Goal: Information Seeking & Learning: Learn about a topic

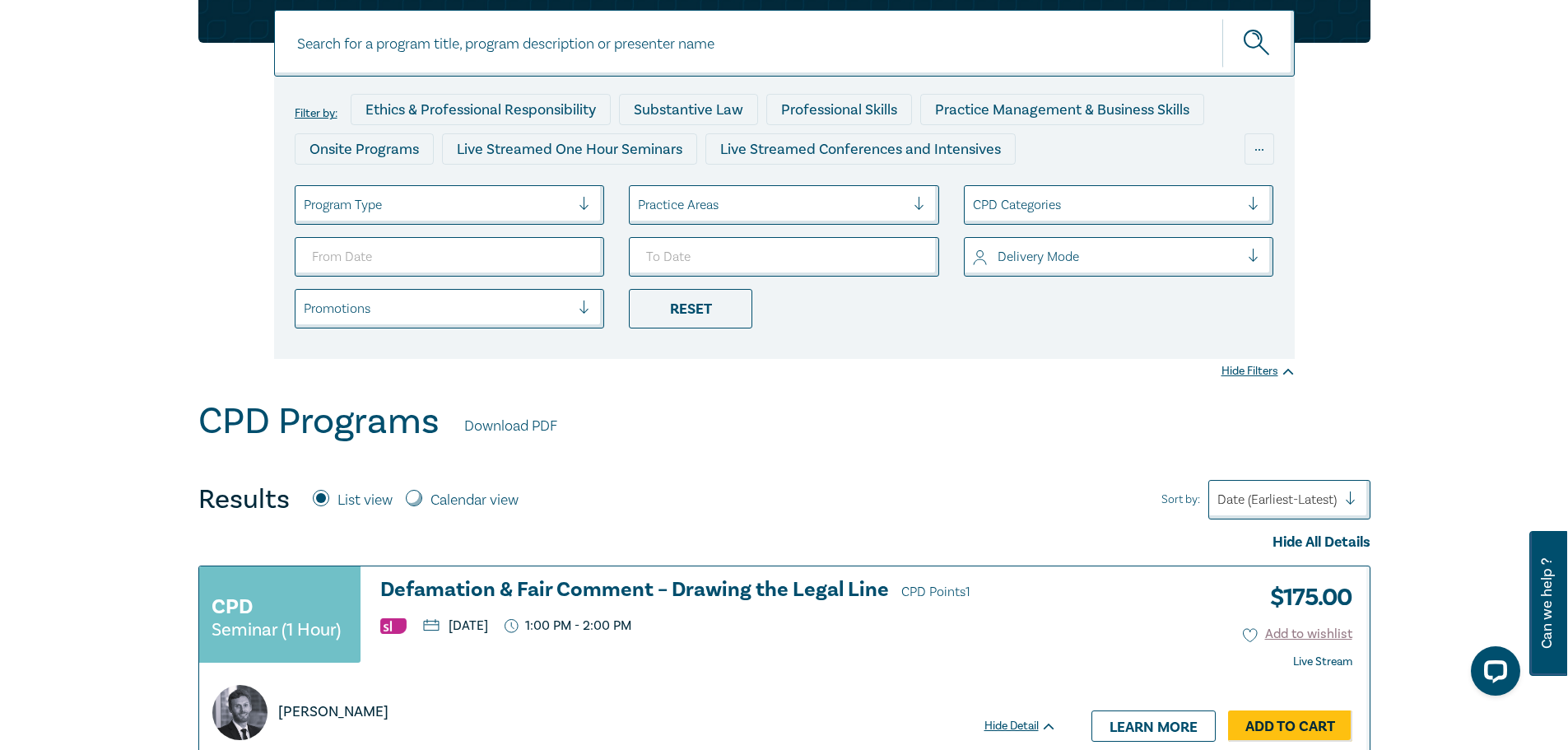
scroll to position [247, 0]
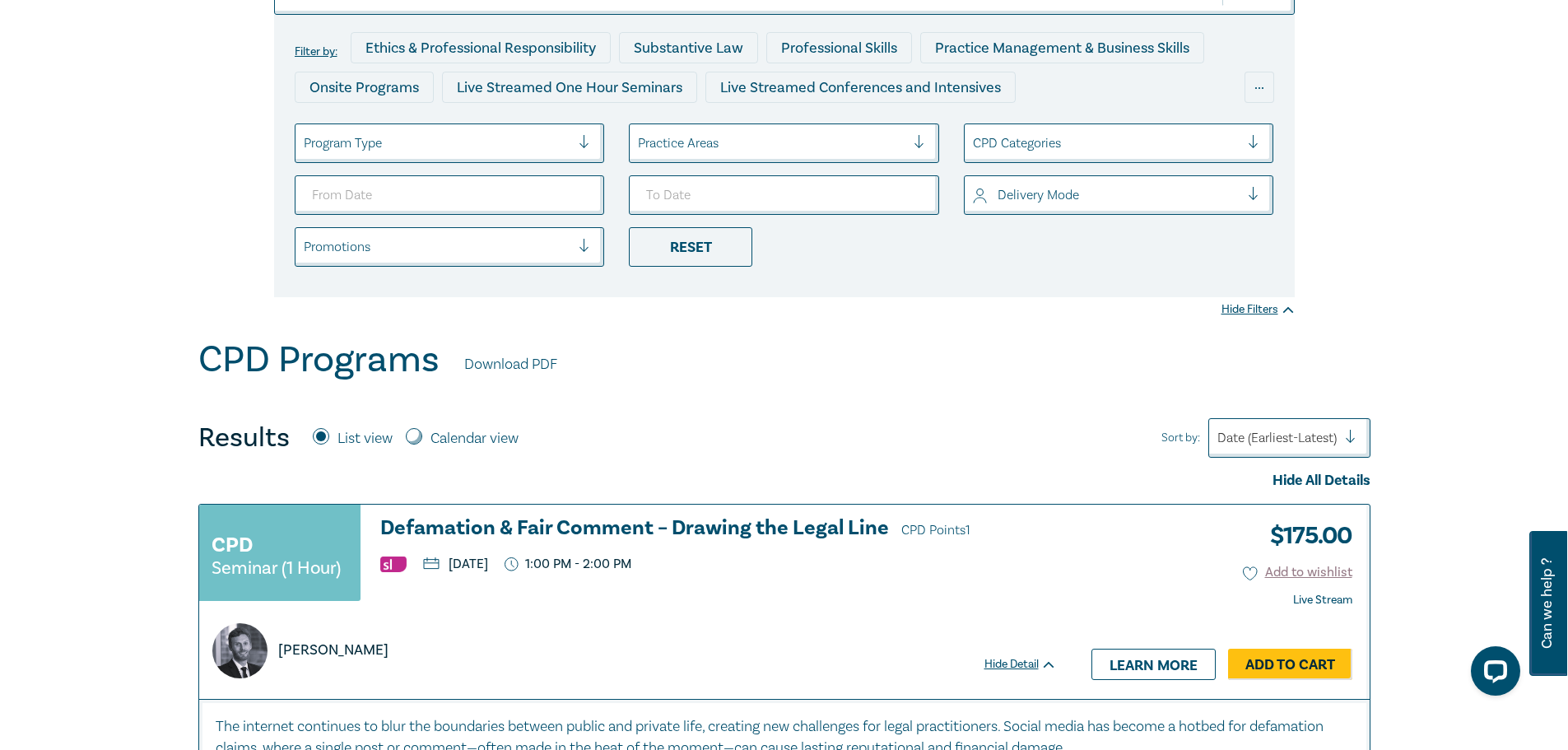
click at [1126, 182] on div at bounding box center [1260, 196] width 25 height 38
click at [1126, 278] on div "Live Stream" at bounding box center [1118, 276] width 310 height 35
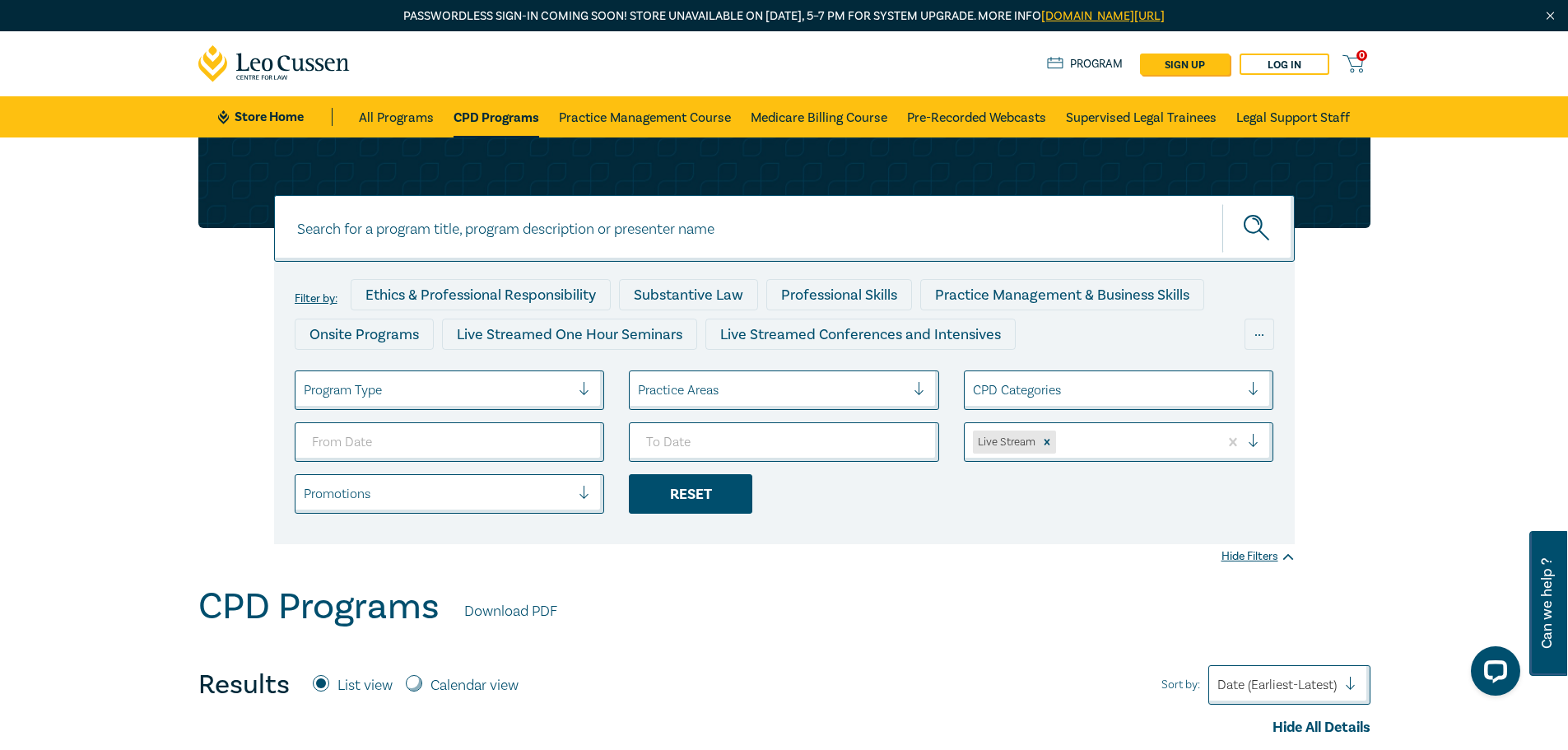
click at [695, 494] on div "Reset" at bounding box center [690, 494] width 124 height 40
click at [1126, 433] on div at bounding box center [1260, 442] width 25 height 38
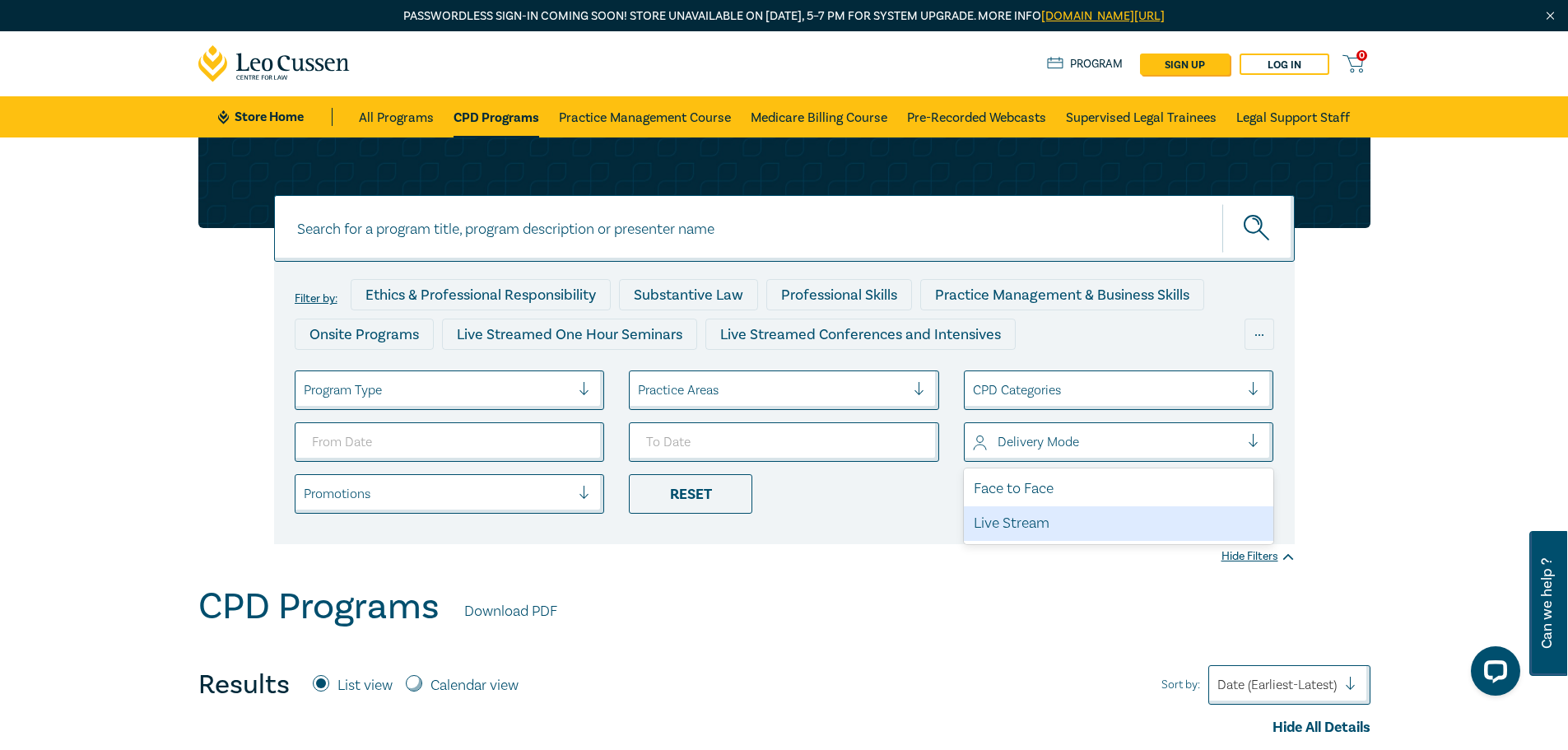
drag, startPoint x: 1212, startPoint y: 517, endPoint x: 1305, endPoint y: 475, distance: 102.0
click at [1126, 516] on div "Live Stream" at bounding box center [1118, 524] width 310 height 35
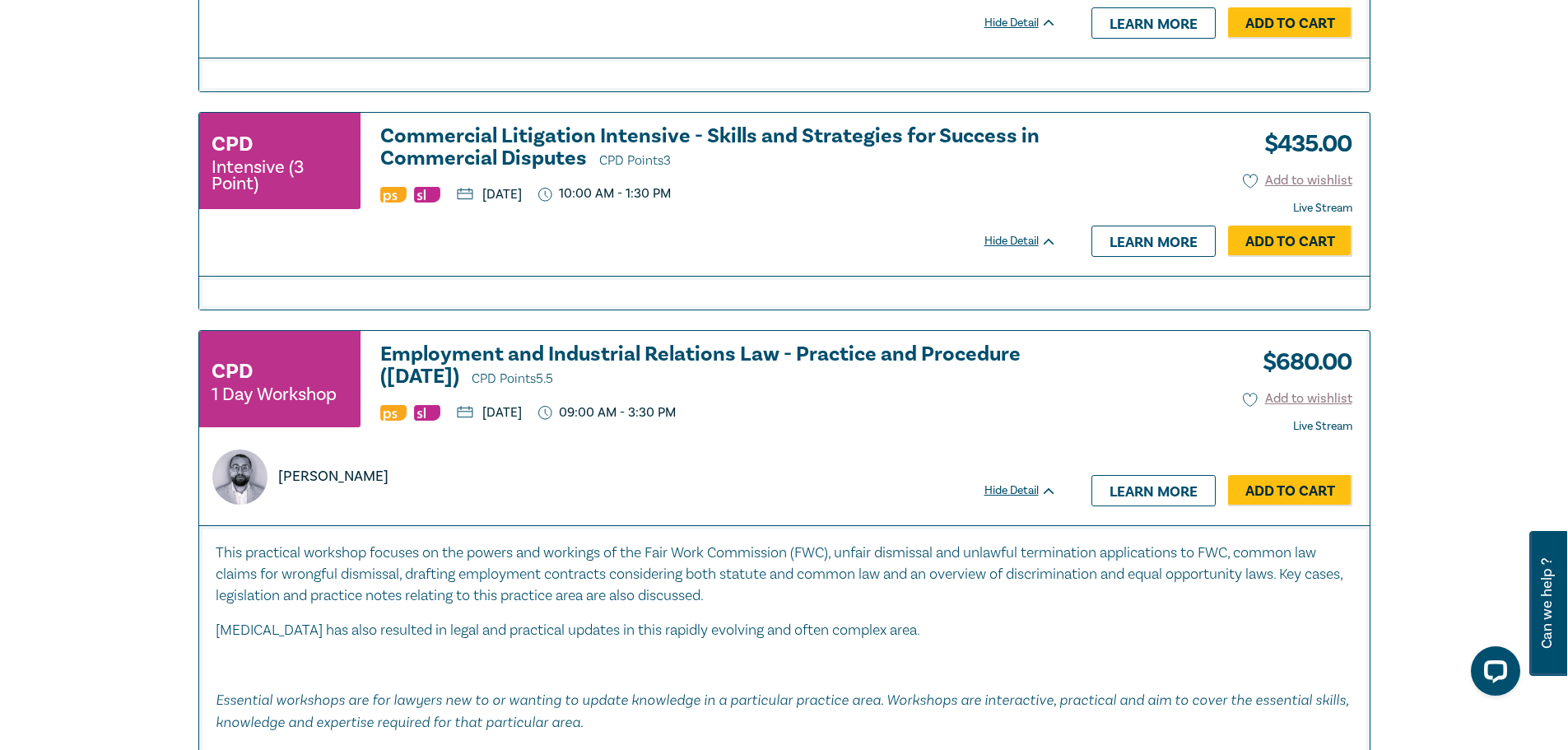
scroll to position [6421, 0]
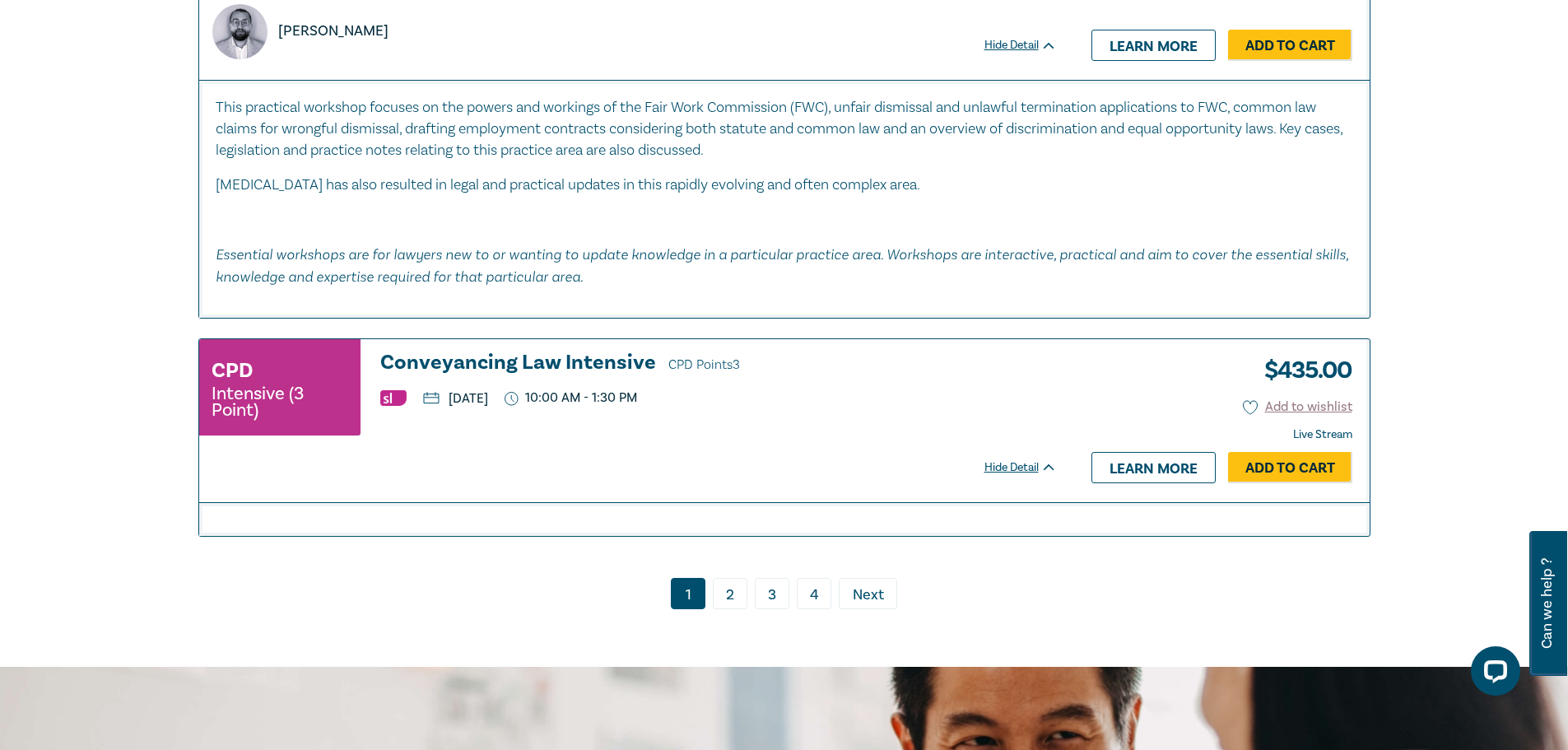
click at [721, 595] on link "2" at bounding box center [730, 593] width 35 height 31
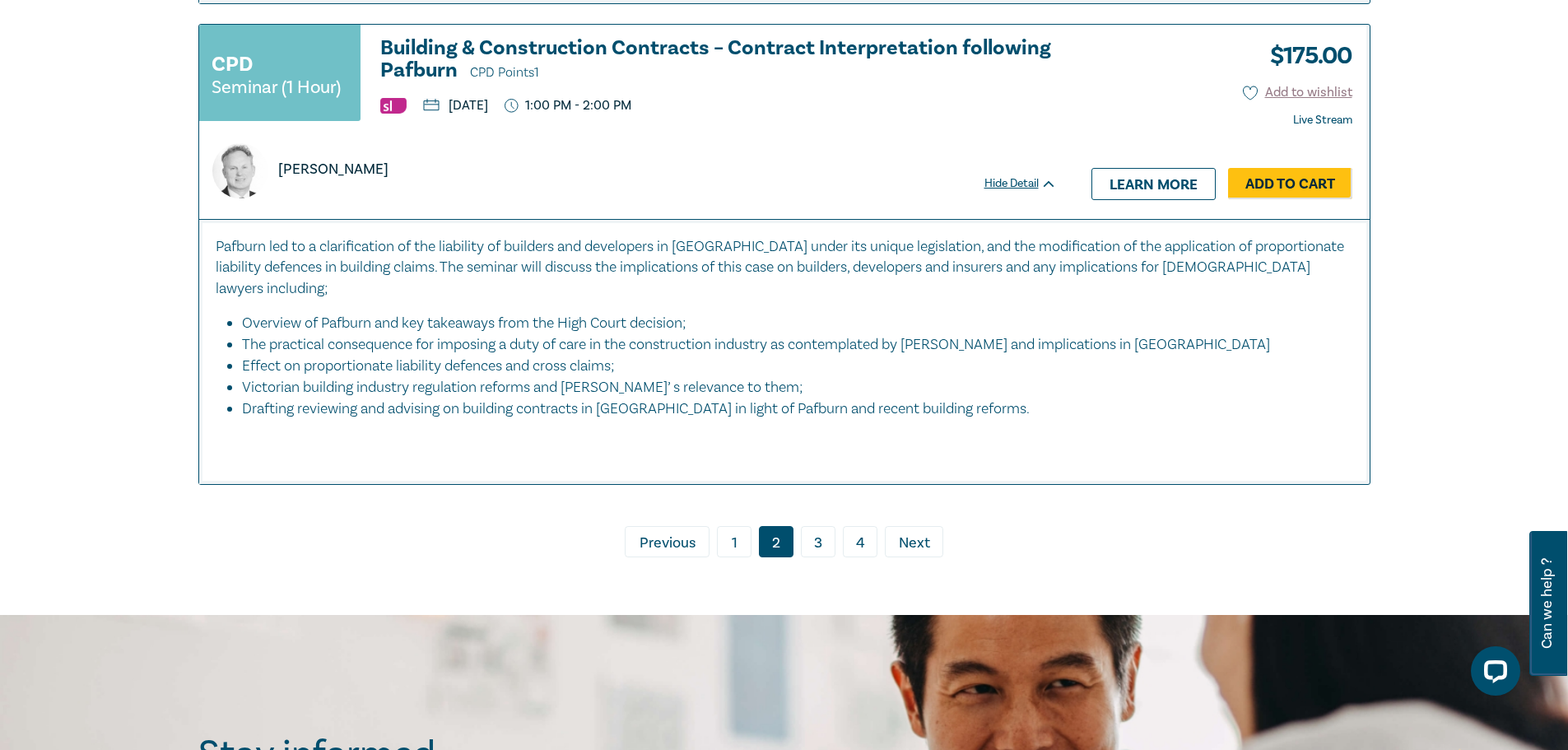
scroll to position [8068, 0]
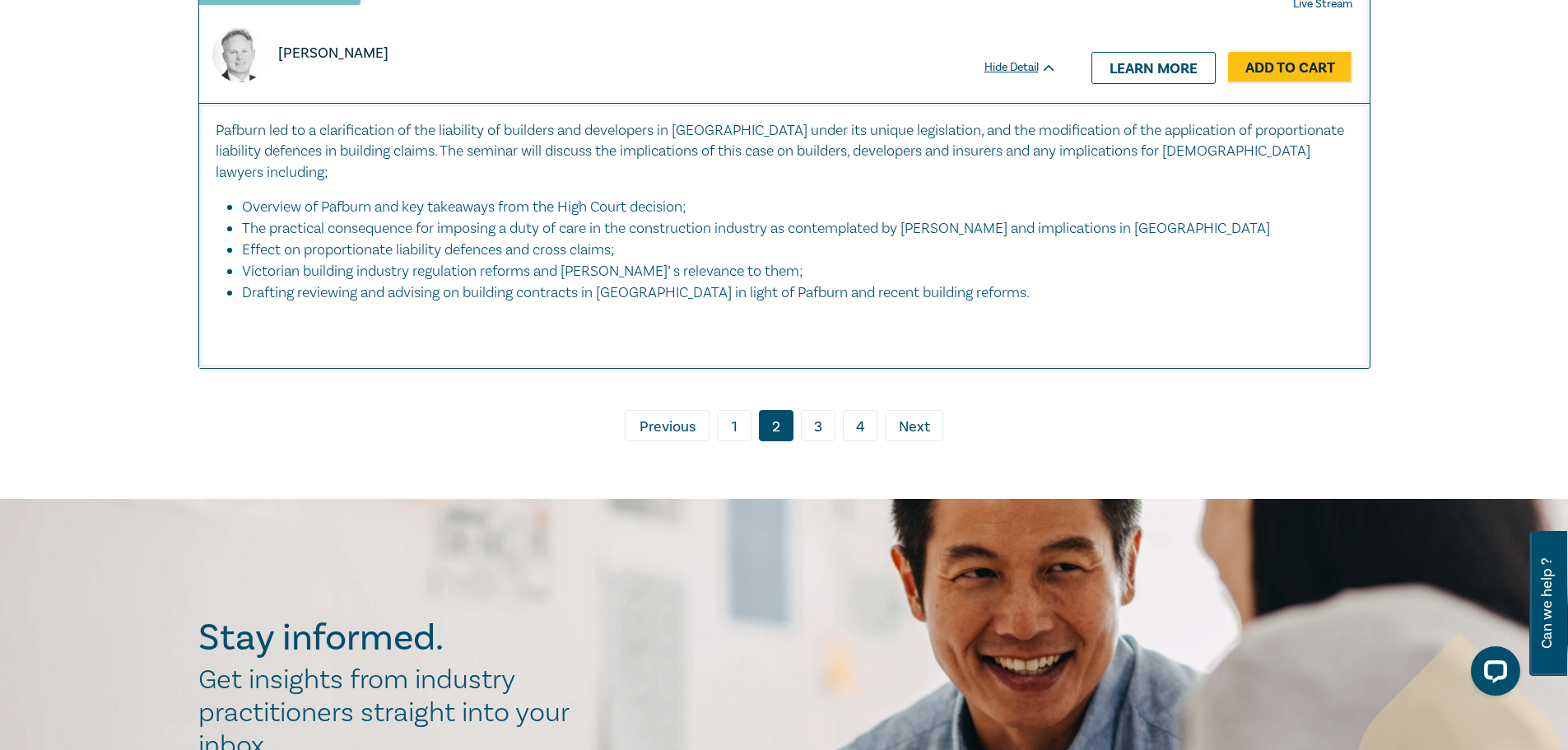
click at [822, 431] on link "3" at bounding box center [818, 426] width 35 height 31
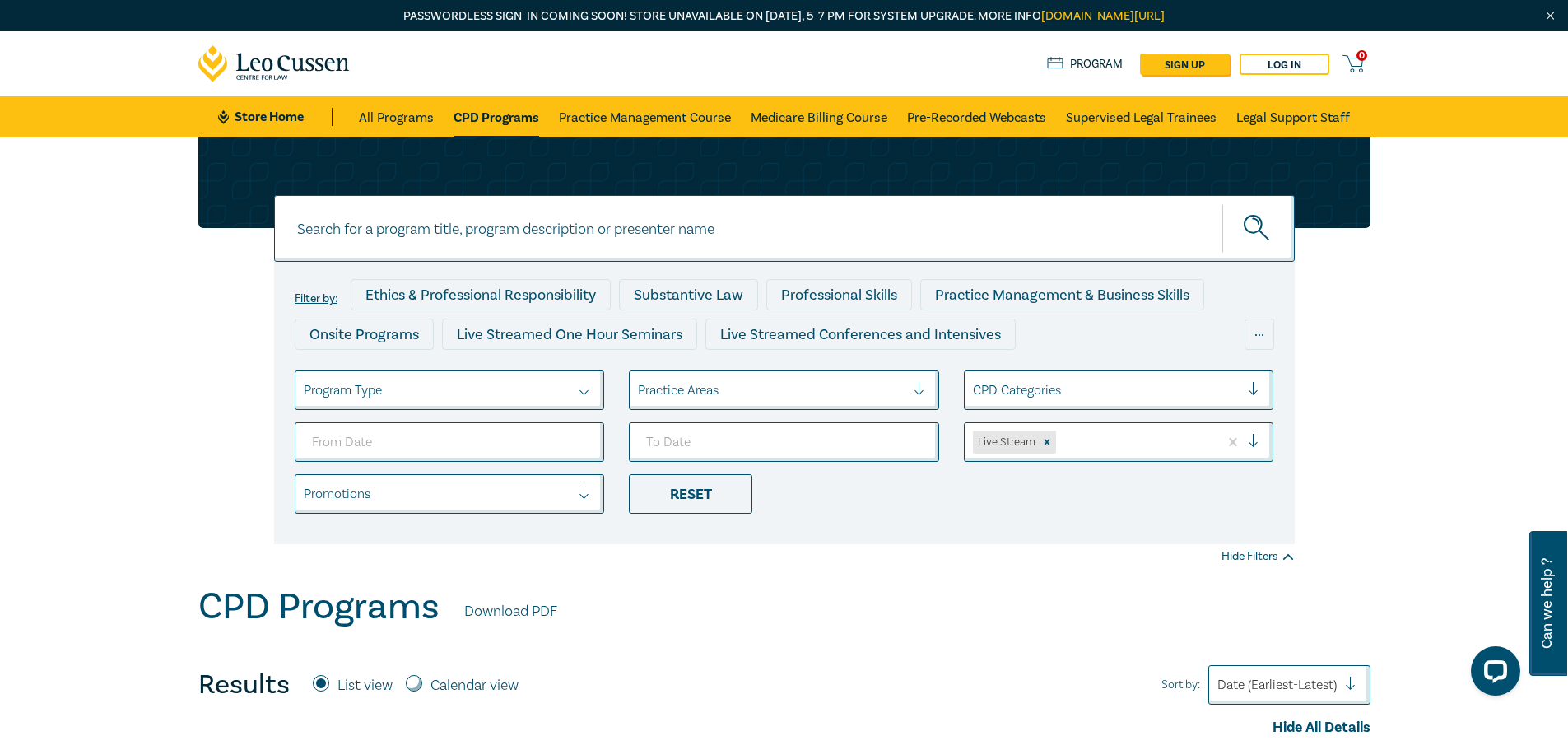
click at [216, 264] on div "Filter by: Ethics & Professional Responsibility Substantive Law Professional Sk…" at bounding box center [784, 341] width 1192 height 407
drag, startPoint x: 109, startPoint y: 323, endPoint x: 110, endPoint y: 331, distance: 8.1
click at [106, 324] on div "Filter by: Ethics & Professional Responsibility Substantive Law Professional Sk…" at bounding box center [784, 361] width 1568 height 448
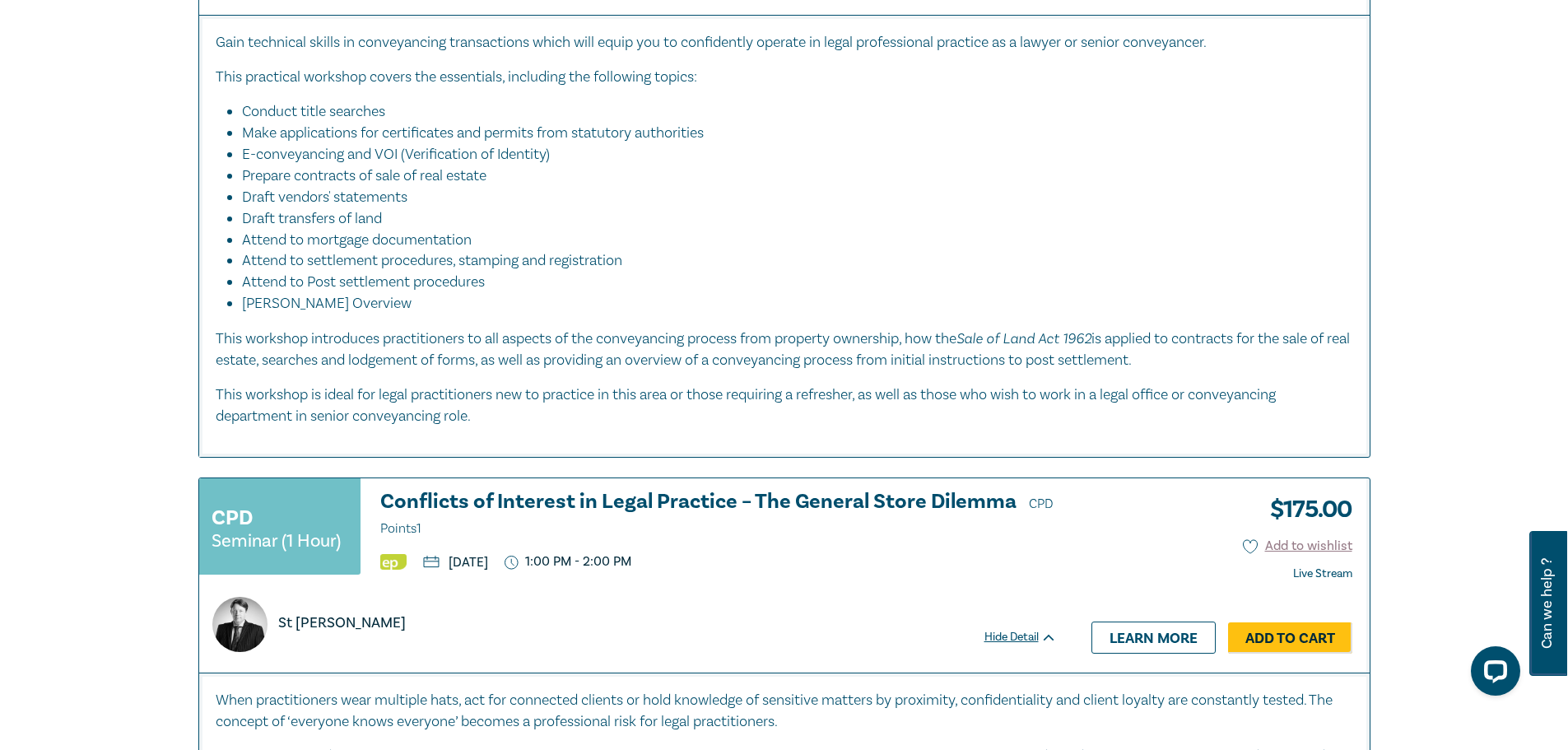
scroll to position [7327, 0]
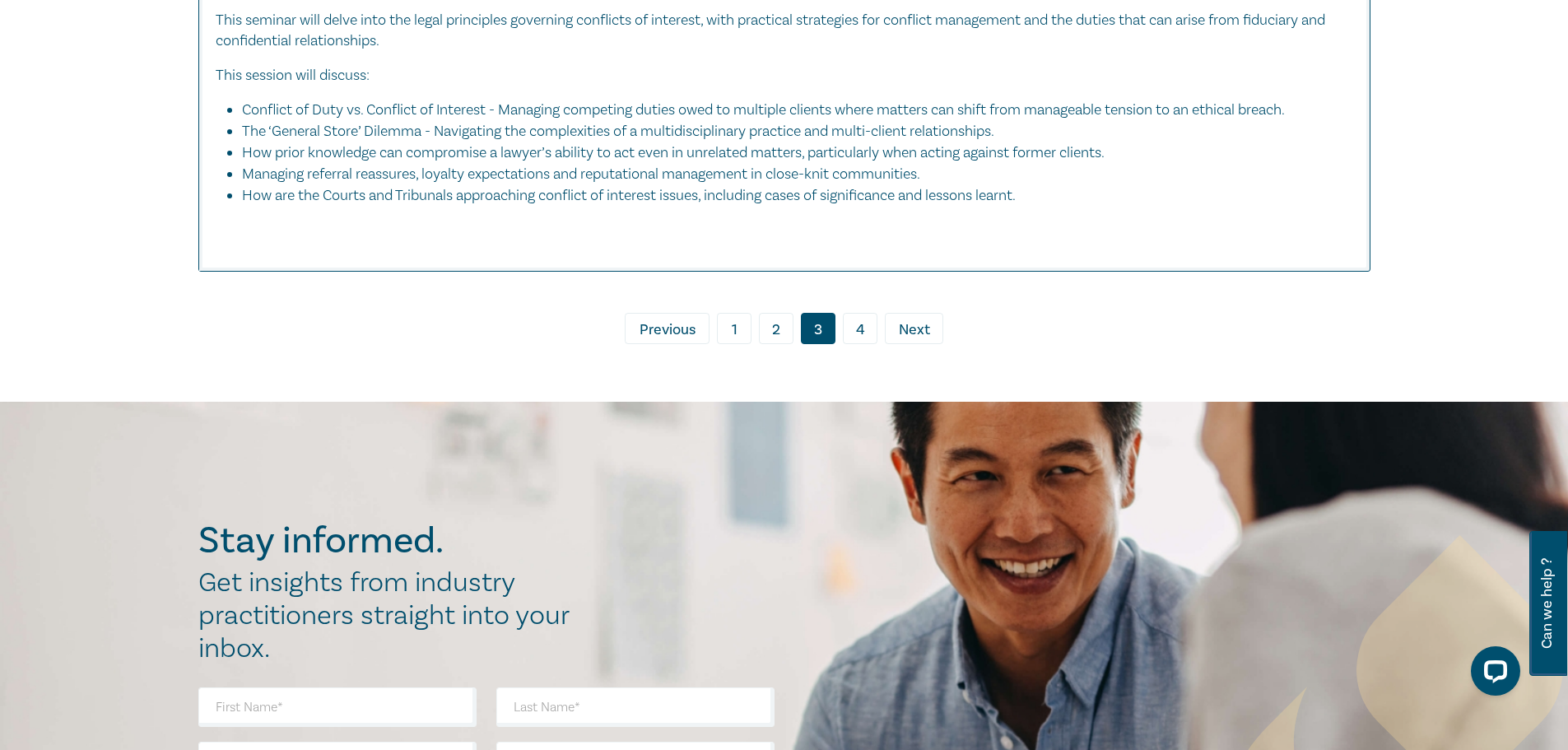
click at [862, 344] on link "4" at bounding box center [860, 328] width 35 height 31
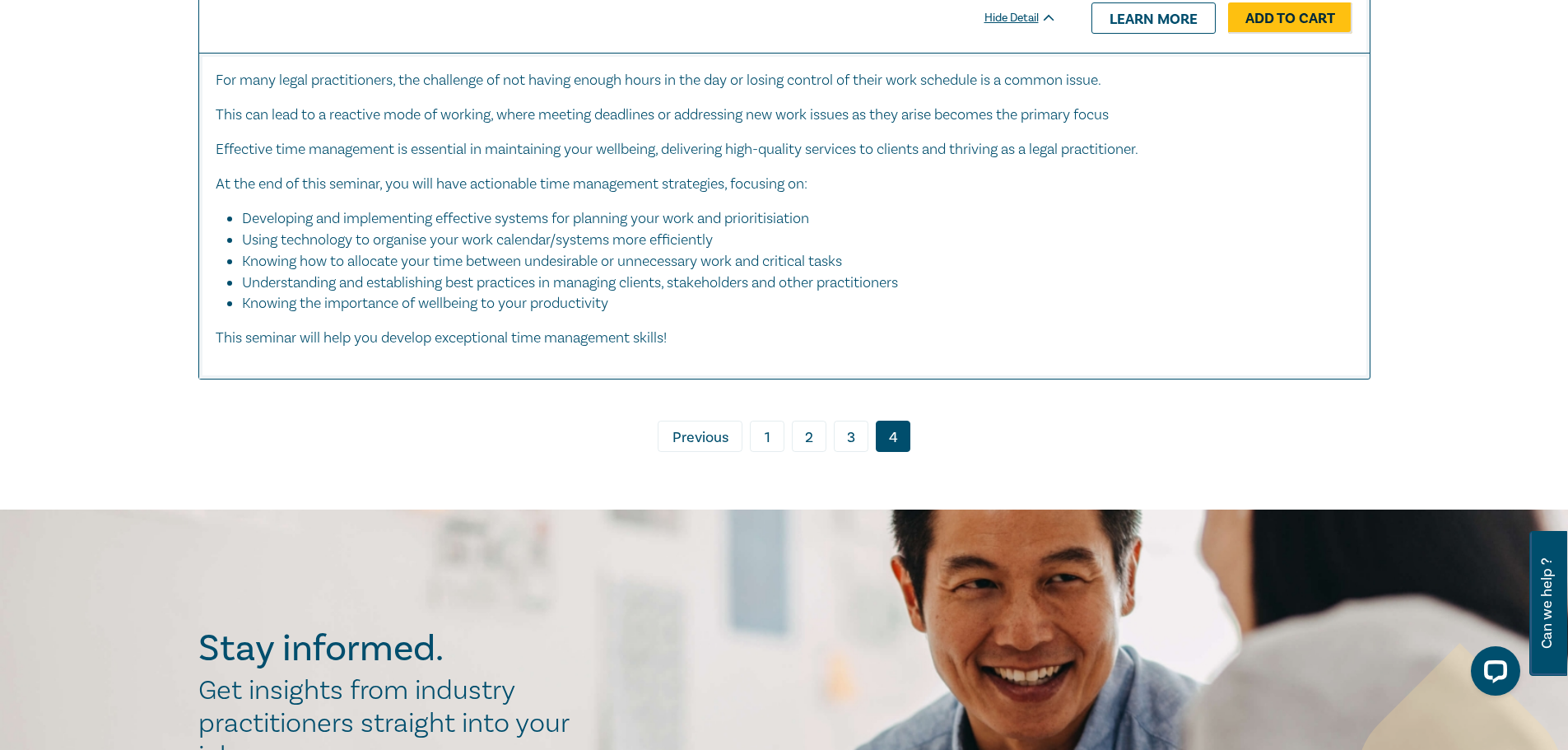
scroll to position [6751, 0]
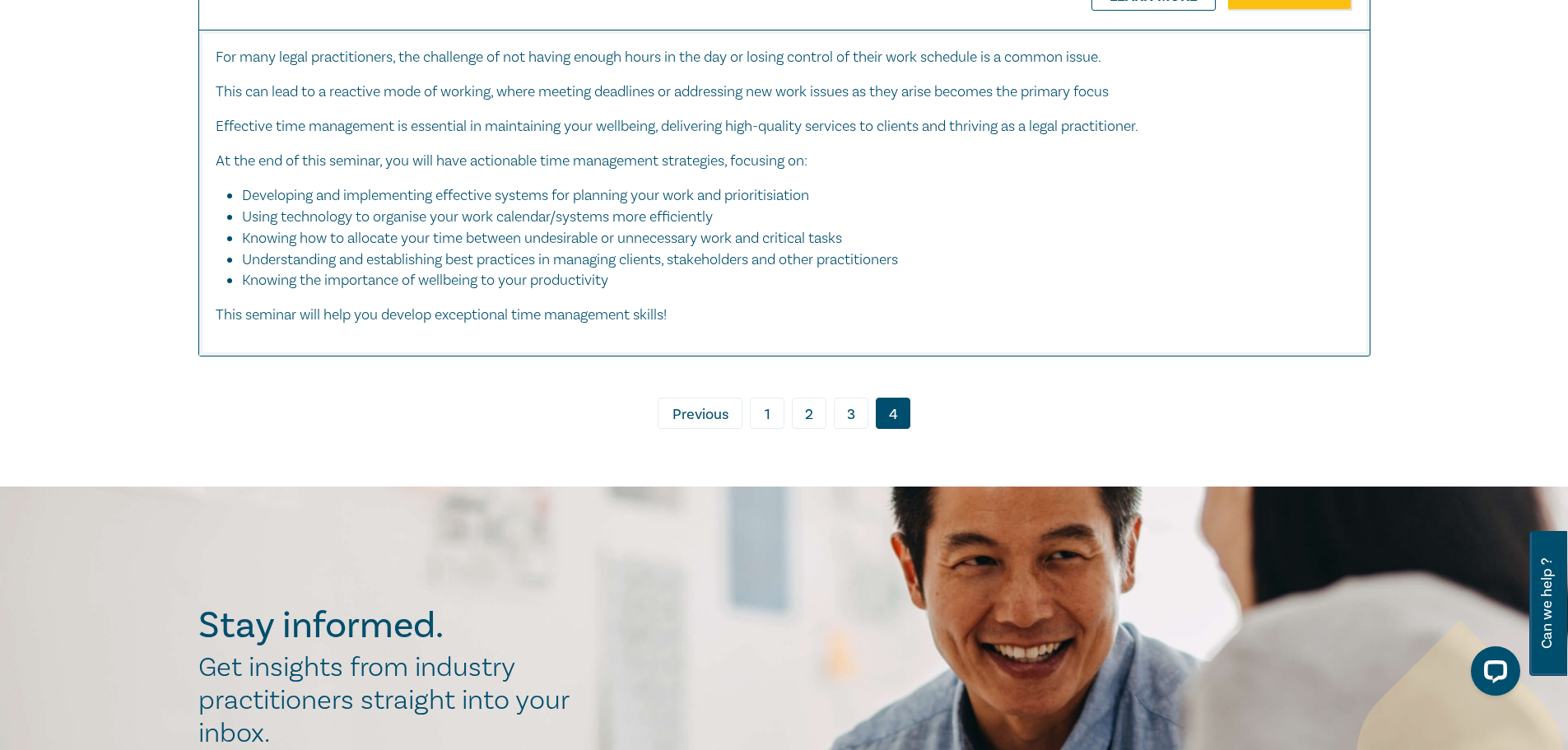
drag, startPoint x: 765, startPoint y: 451, endPoint x: 781, endPoint y: 450, distance: 16.0
click at [765, 429] on link "1" at bounding box center [767, 413] width 35 height 31
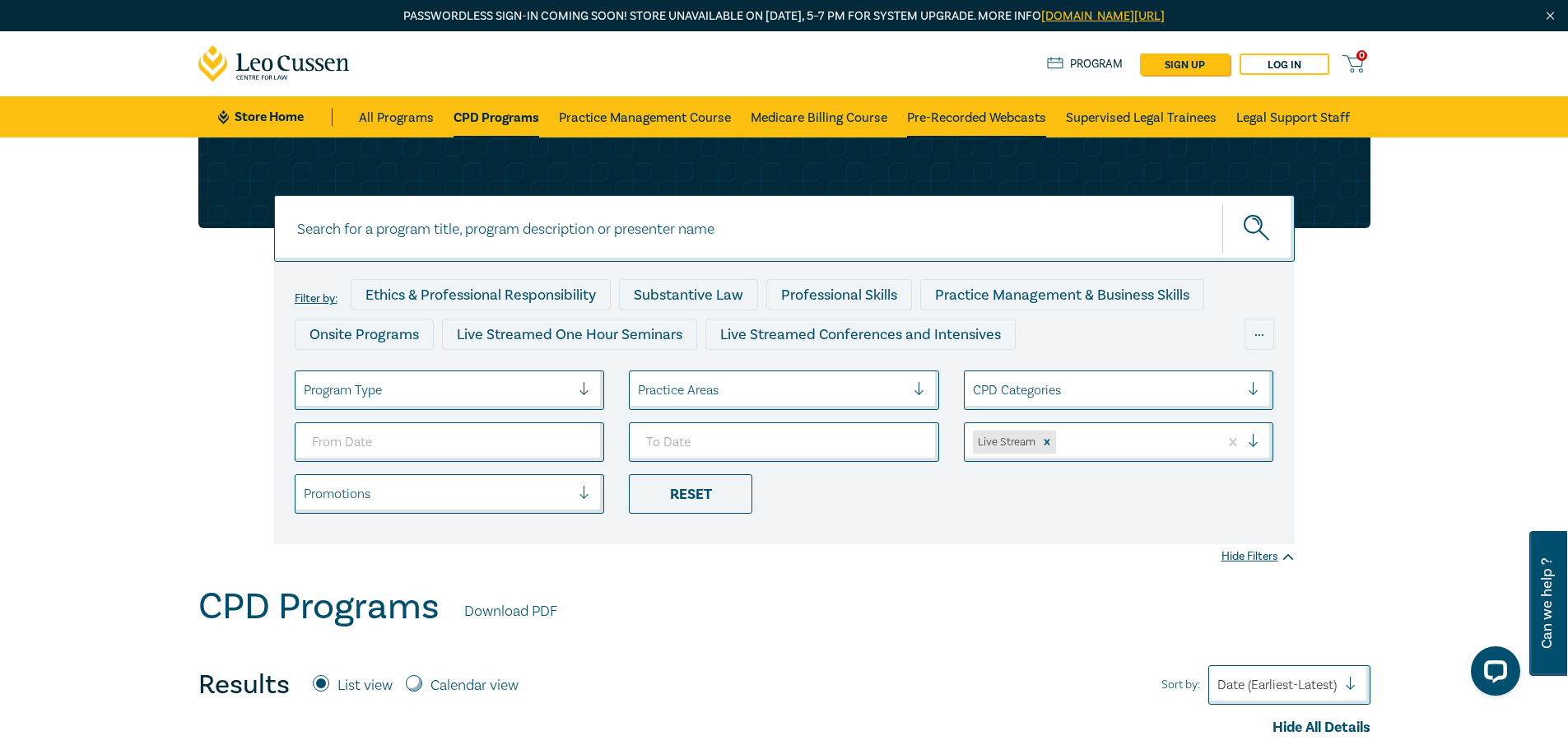
click at [956, 114] on link "Pre-Recorded Webcasts" at bounding box center [977, 117] width 139 height 41
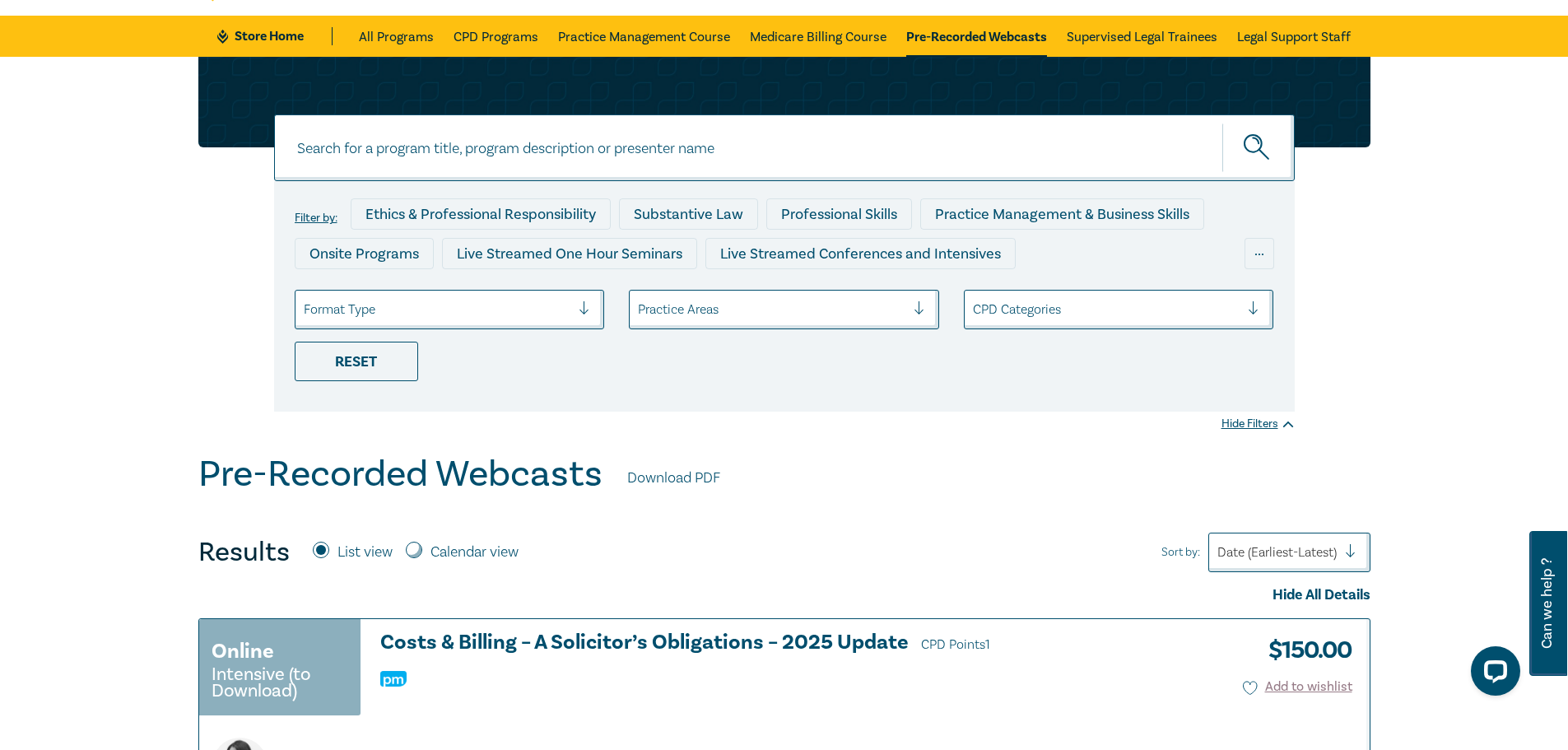
scroll to position [247, 0]
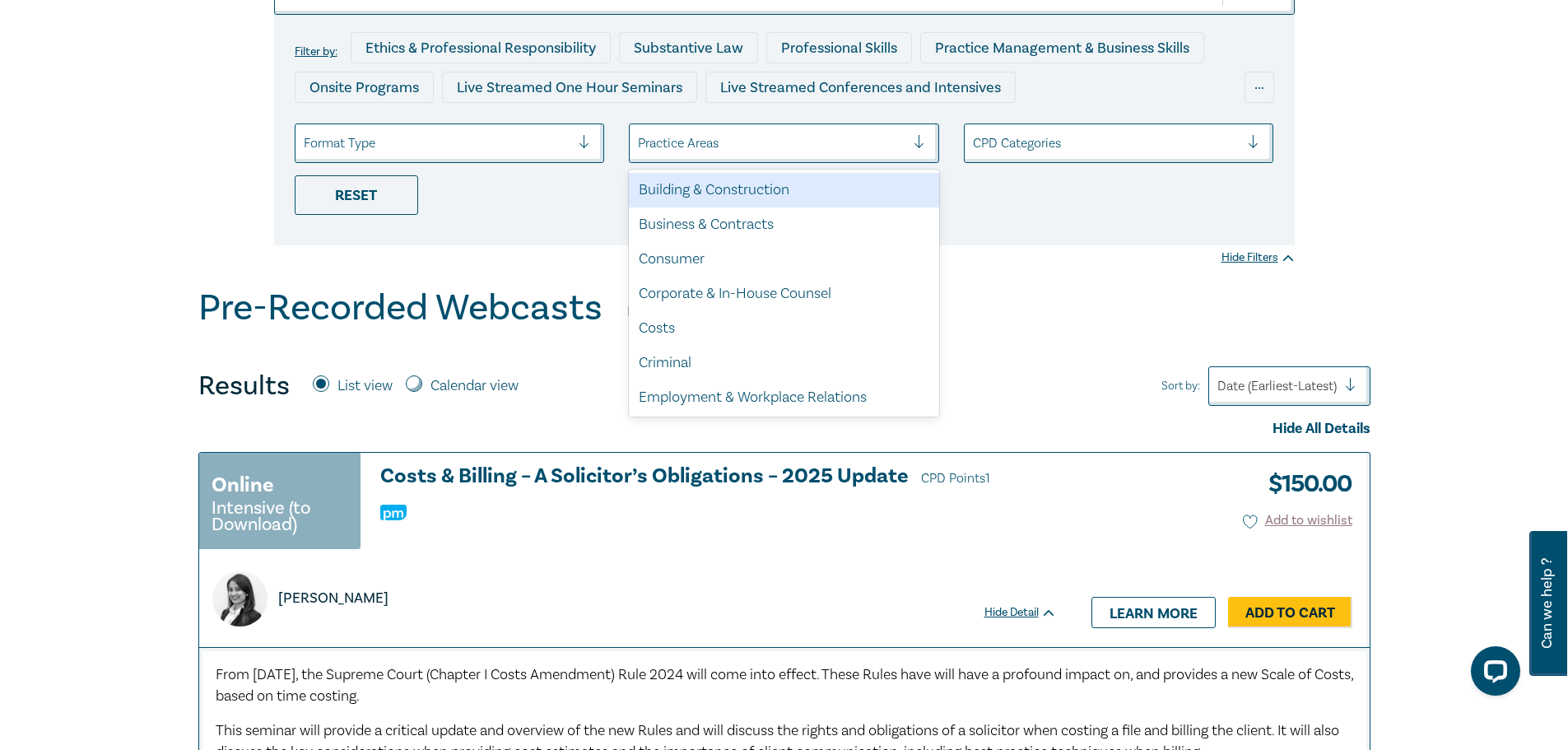
click at [727, 129] on div "Practice Areas" at bounding box center [784, 144] width 310 height 40
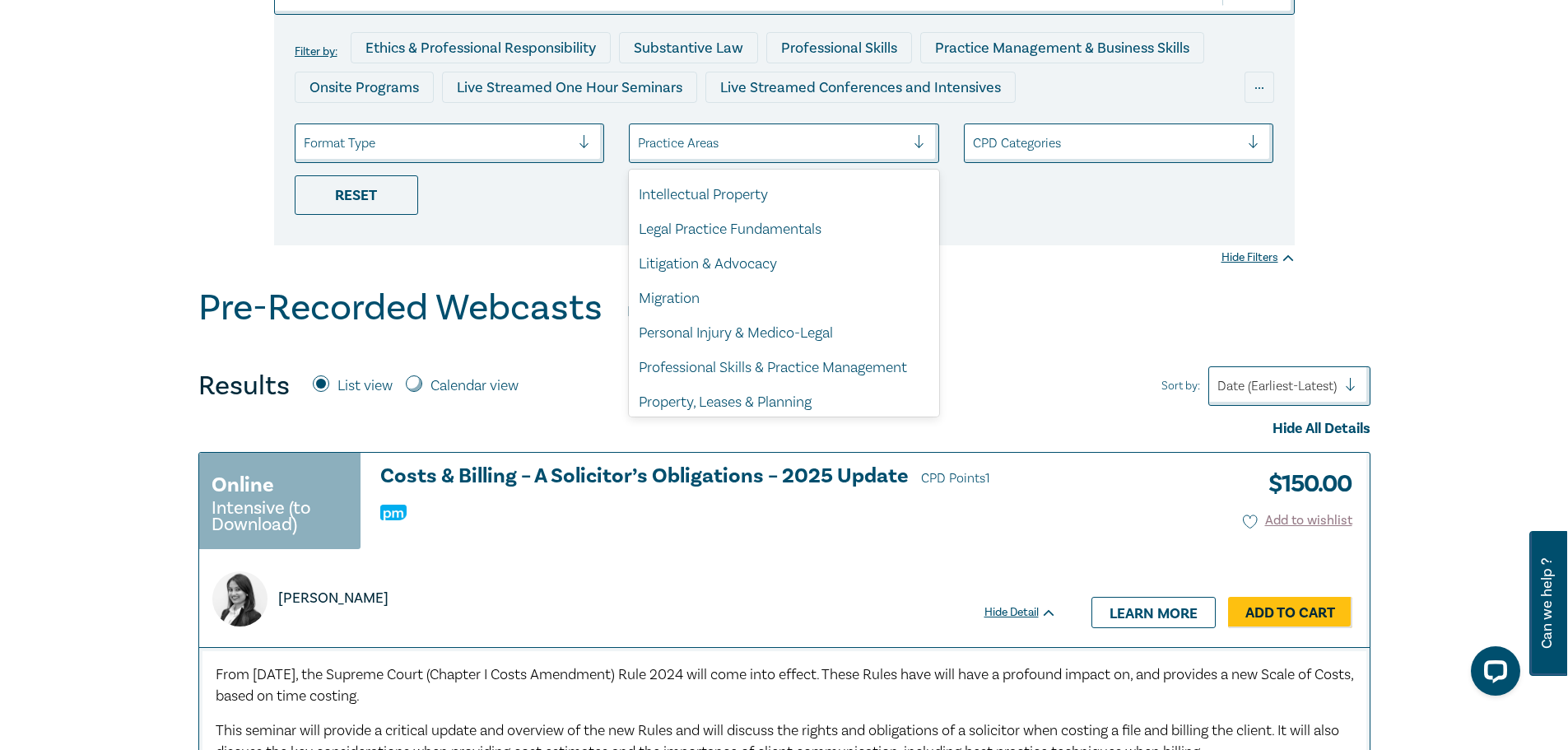
scroll to position [412, 0]
click at [765, 260] on div "Litigation & Advocacy" at bounding box center [784, 262] width 310 height 35
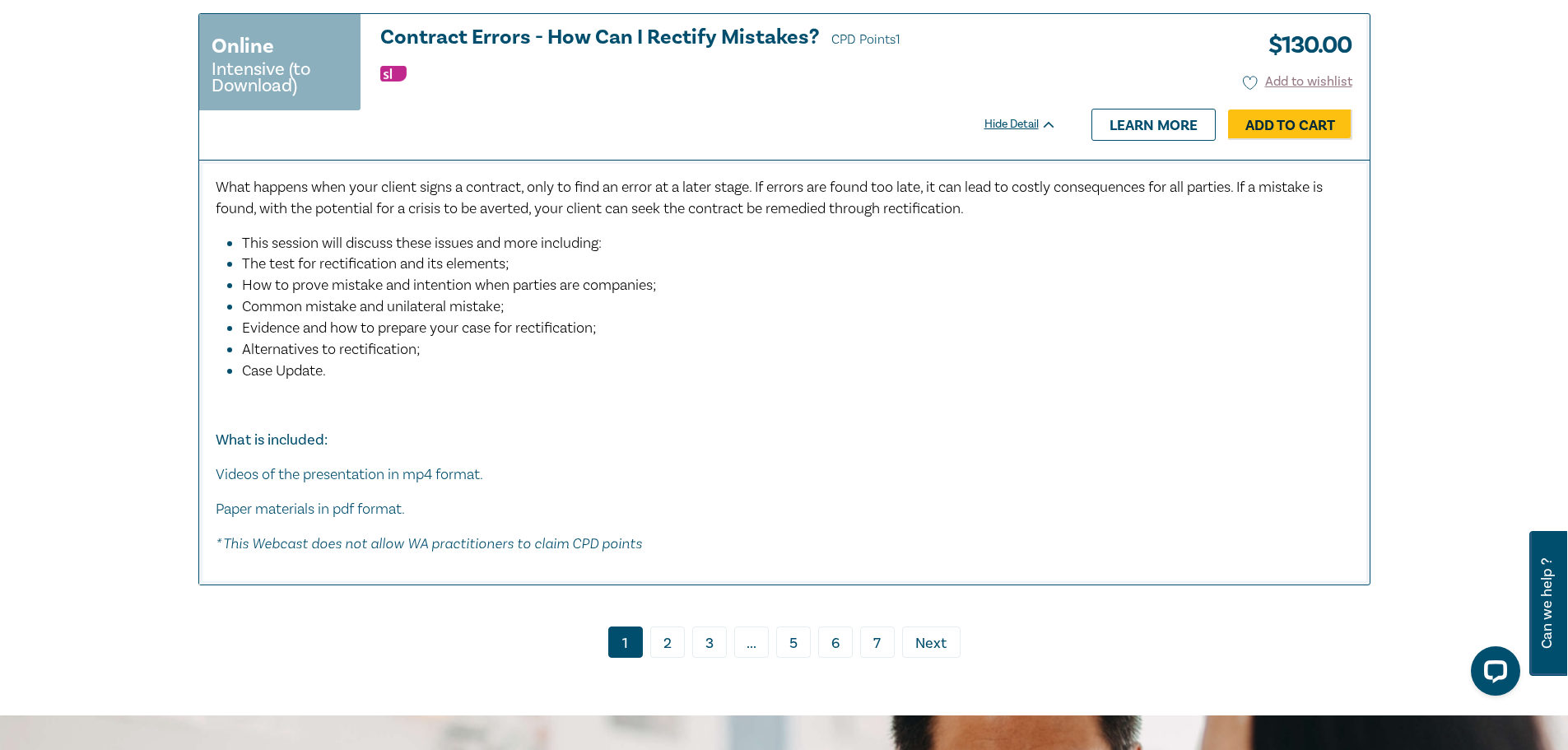
scroll to position [9220, 0]
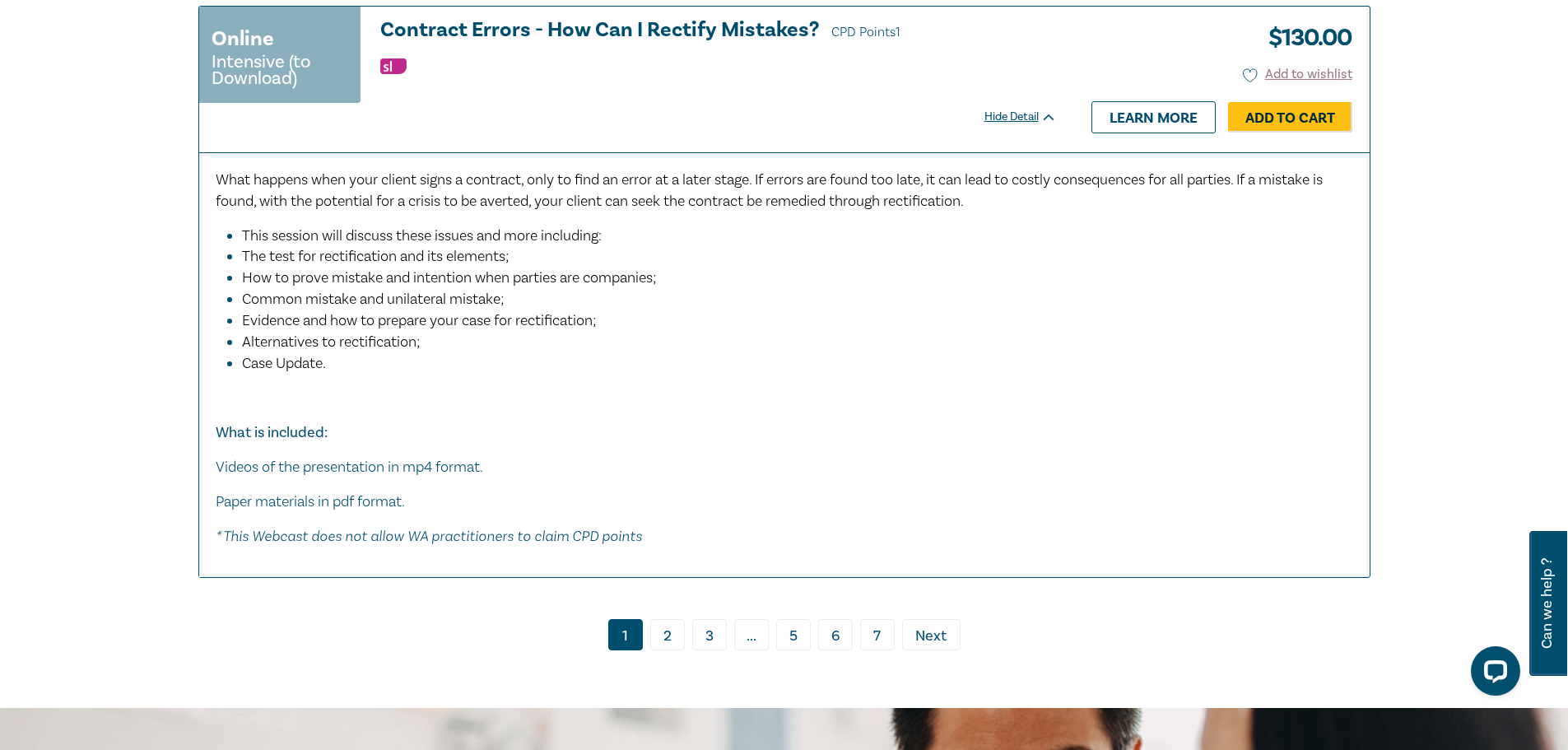
click at [663, 650] on link "2" at bounding box center [667, 634] width 35 height 31
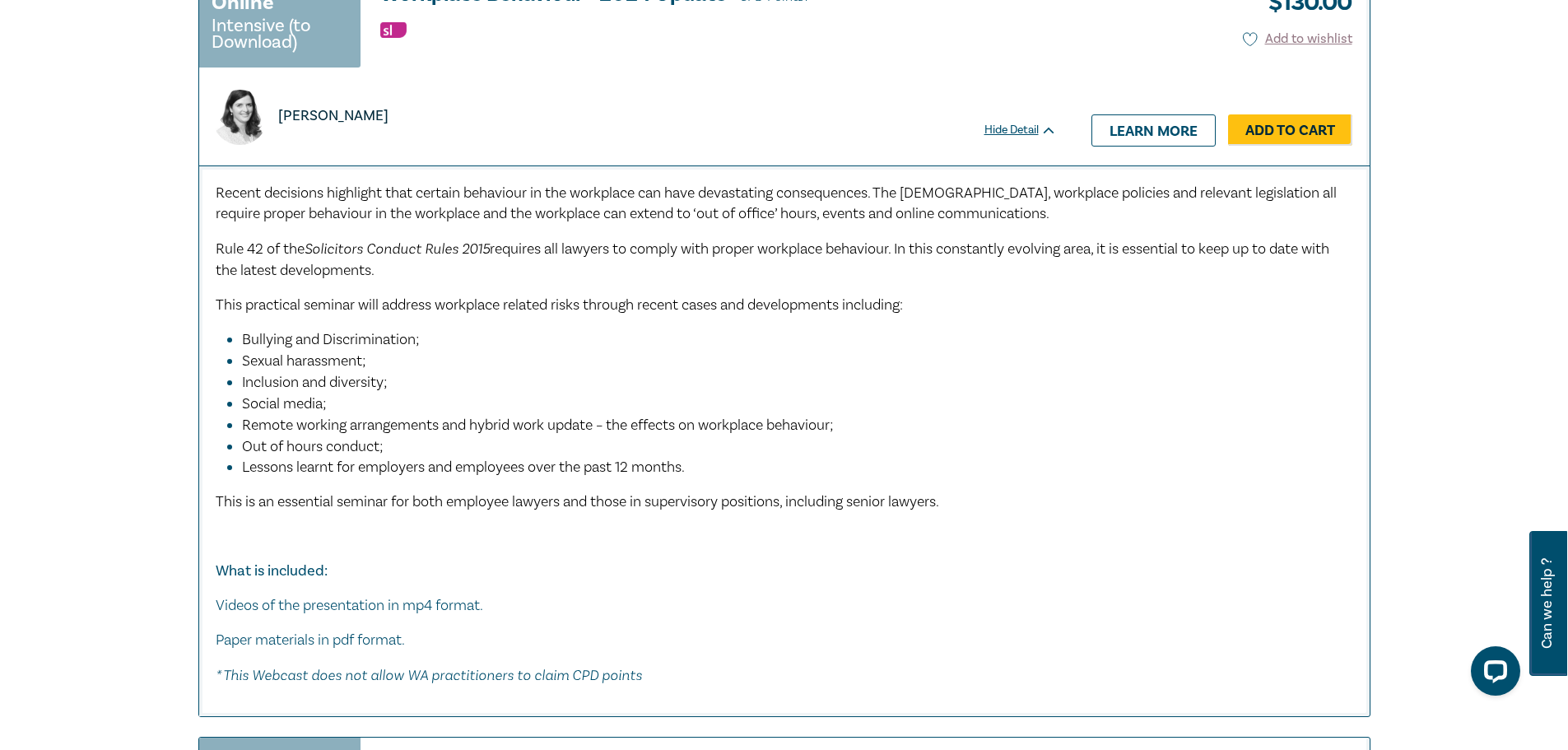
scroll to position [5845, 0]
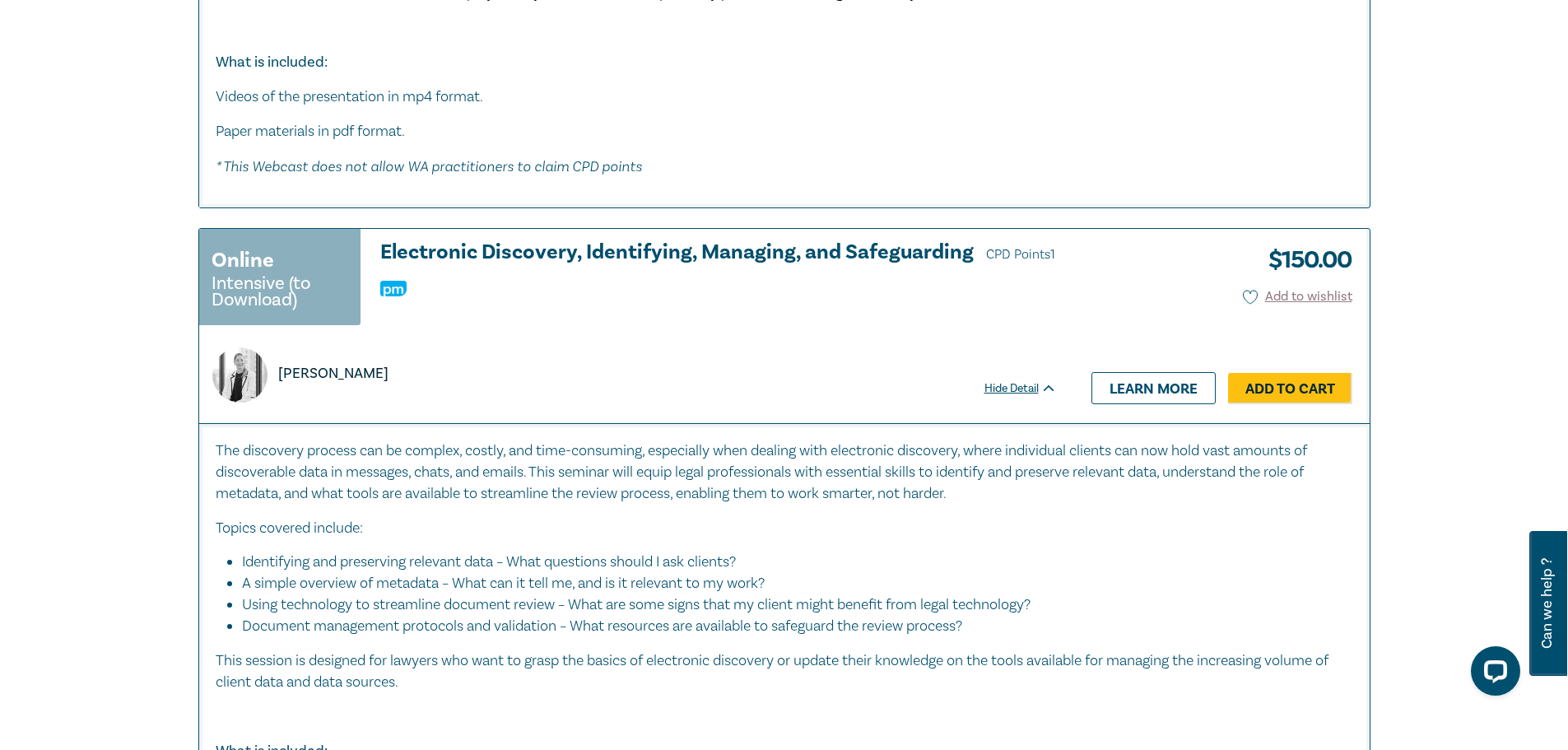
click at [543, 242] on h3 "Electronic Discovery, Identifying, Managing, and Safeguarding CPD Points 1" at bounding box center [718, 253] width 676 height 25
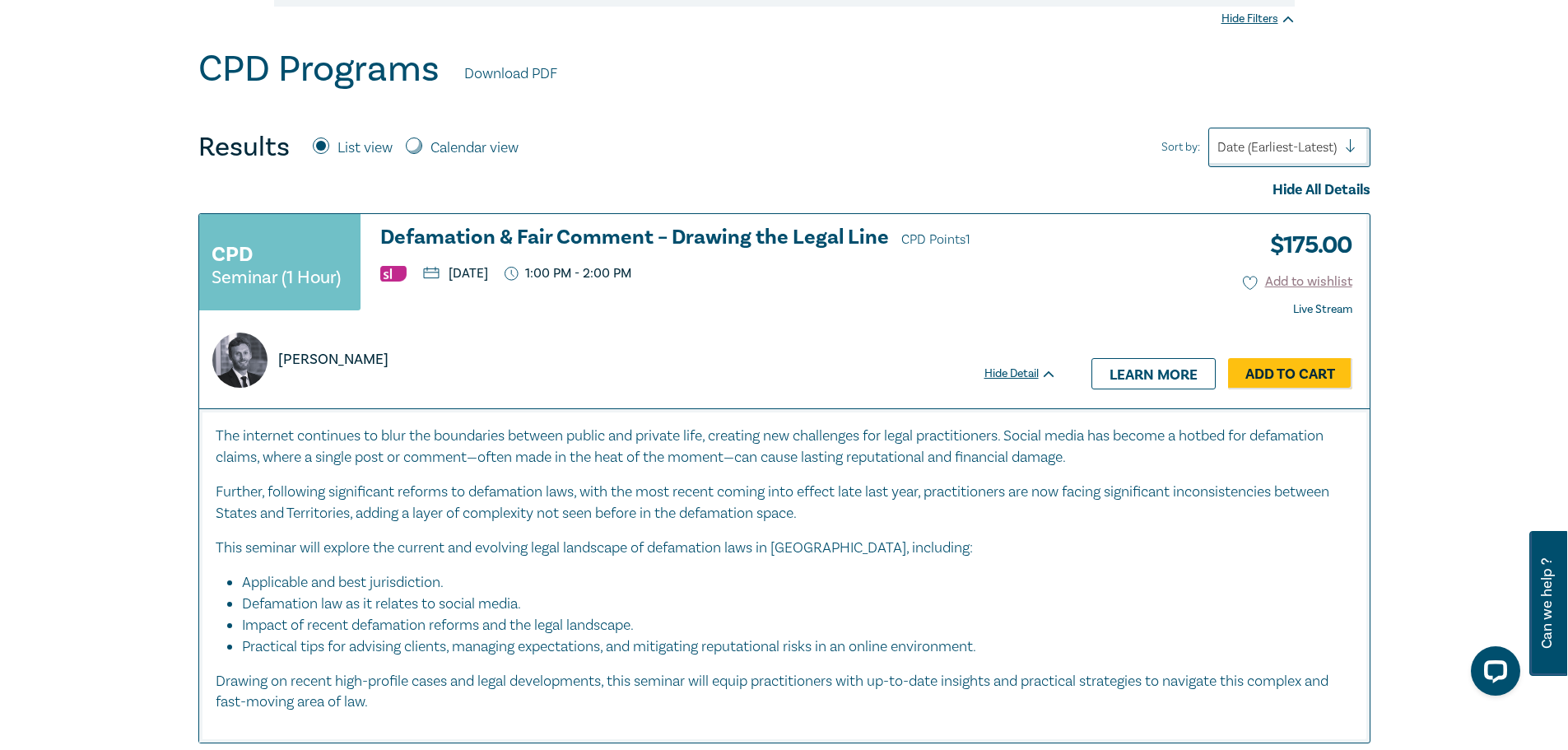
scroll to position [329, 0]
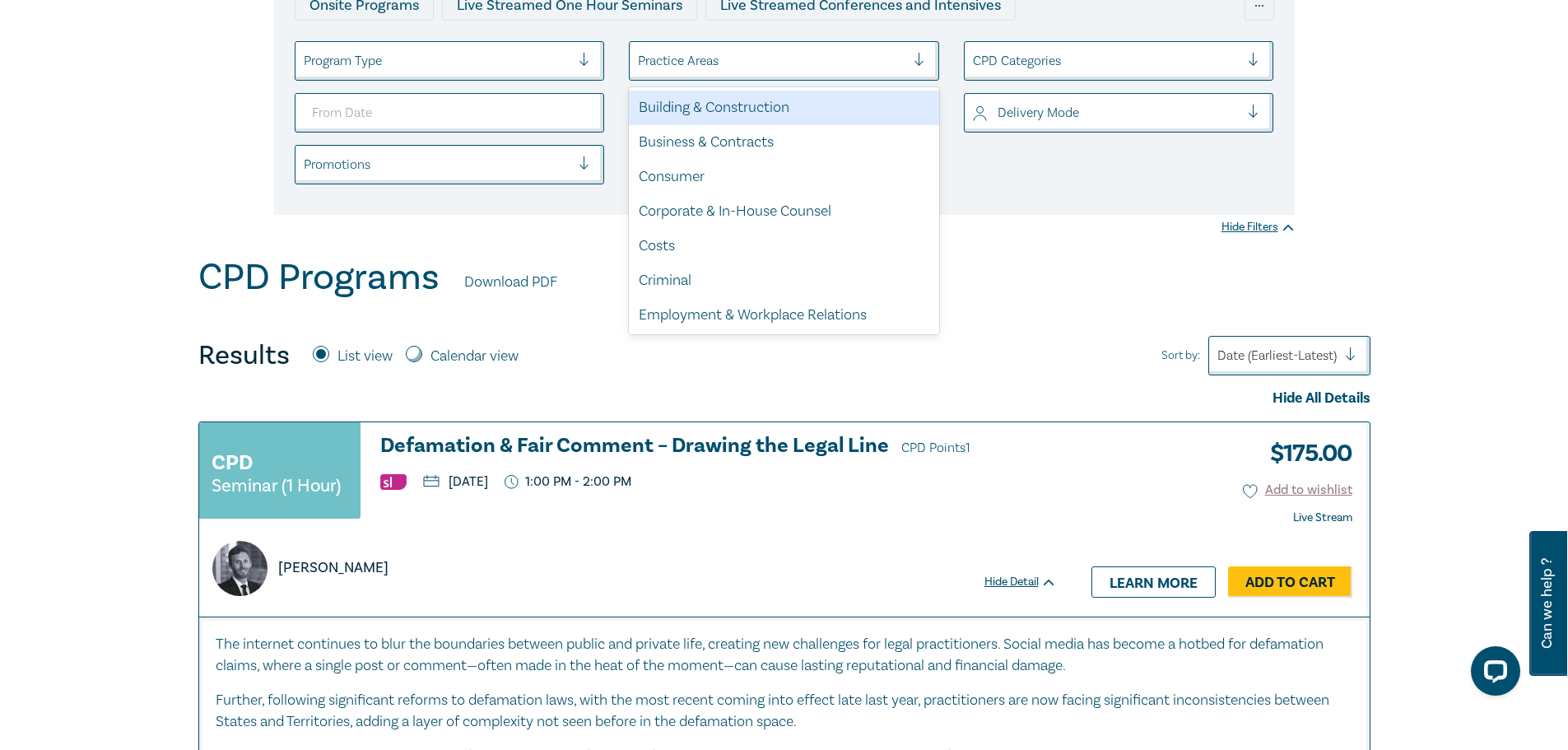
click at [716, 71] on div at bounding box center [771, 61] width 267 height 21
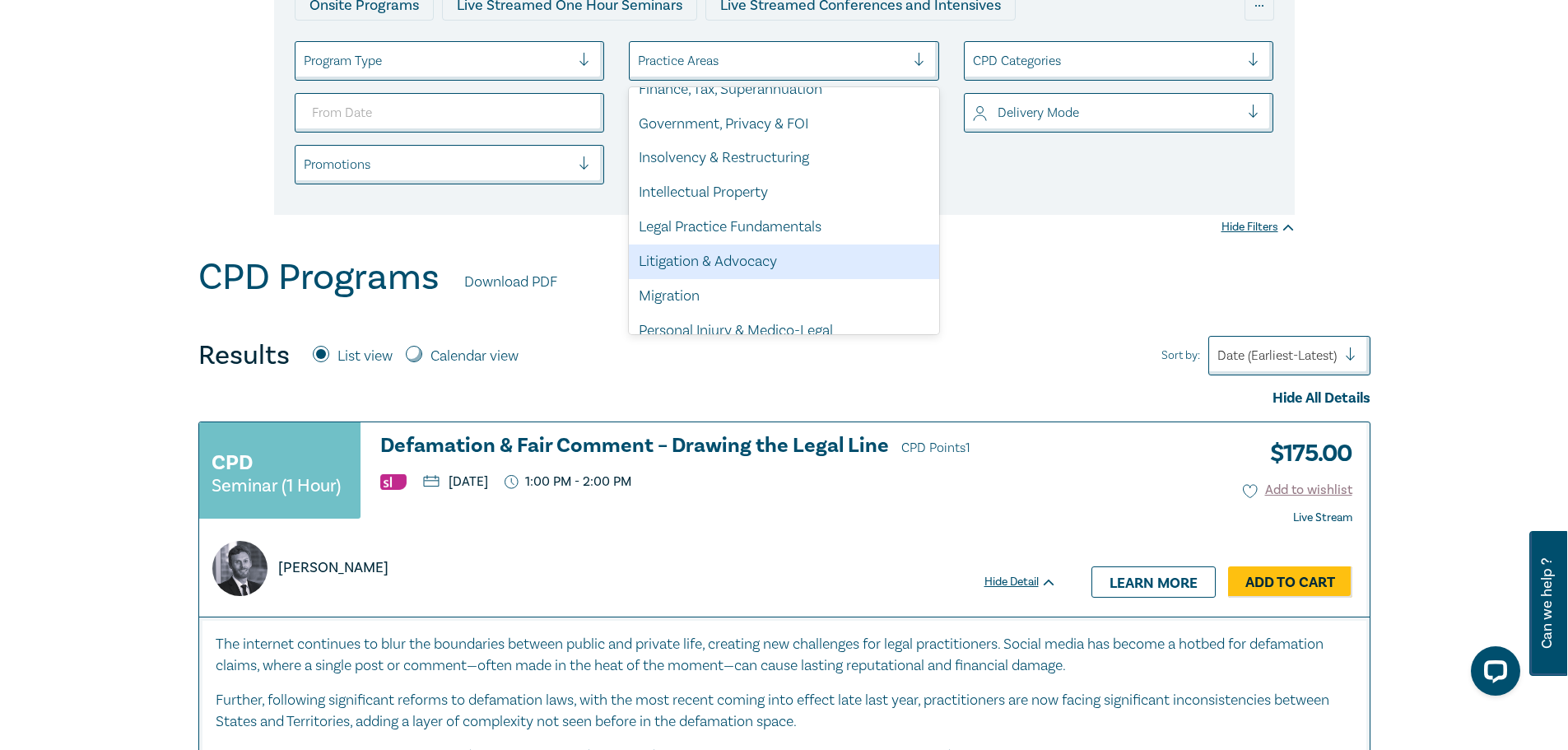
click at [727, 269] on div "Litigation & Advocacy" at bounding box center [784, 262] width 310 height 35
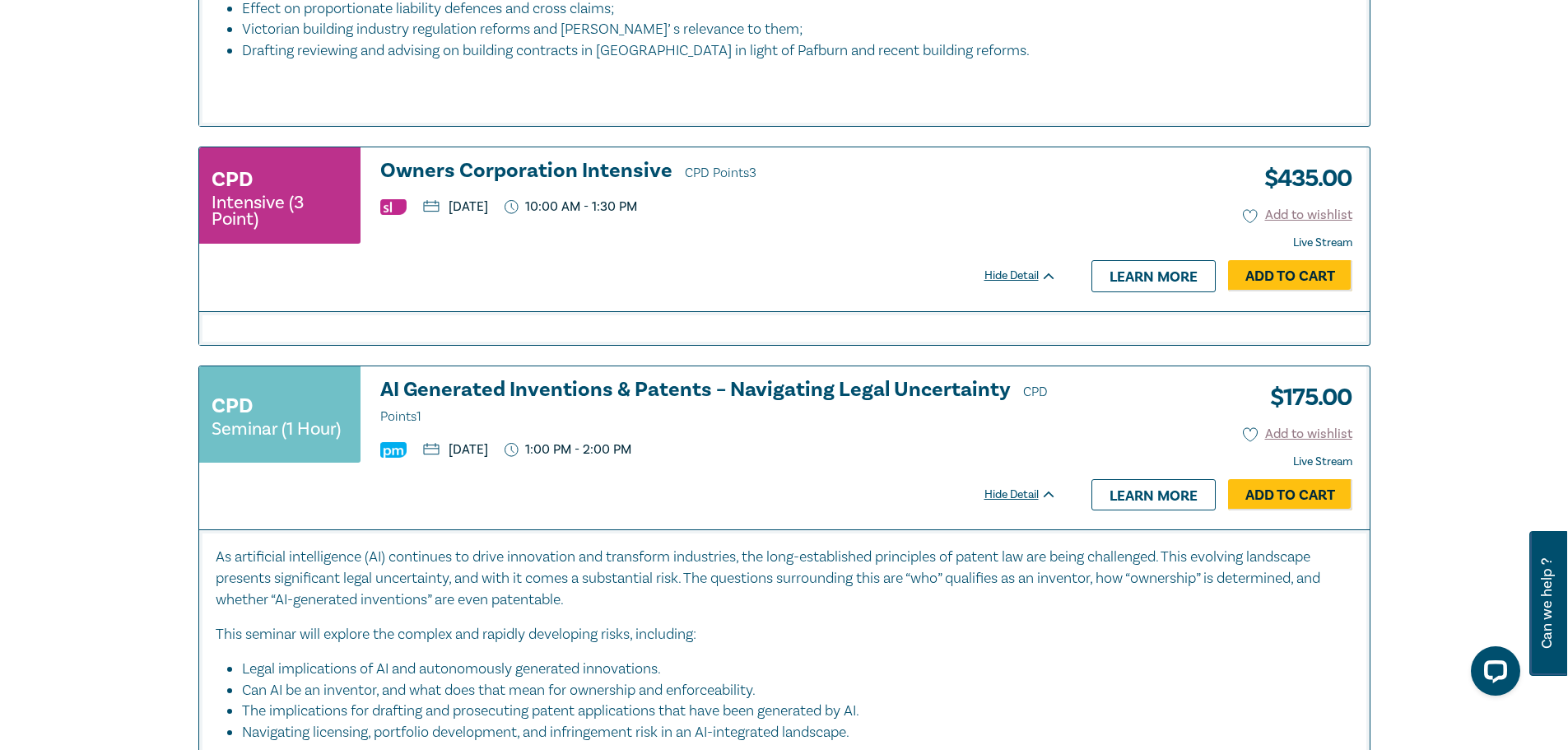
scroll to position [5762, 0]
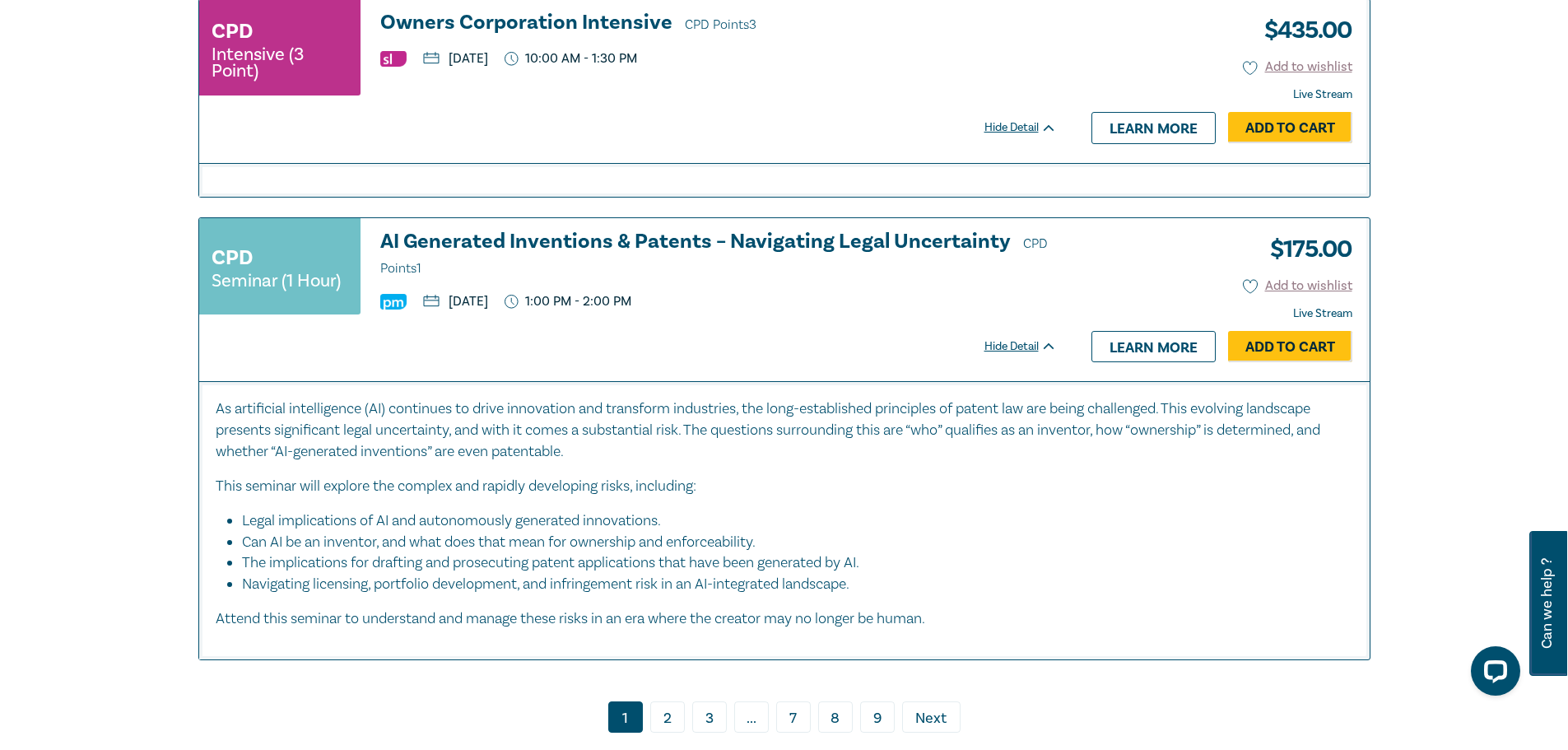
click at [667, 703] on link "2" at bounding box center [667, 717] width 35 height 31
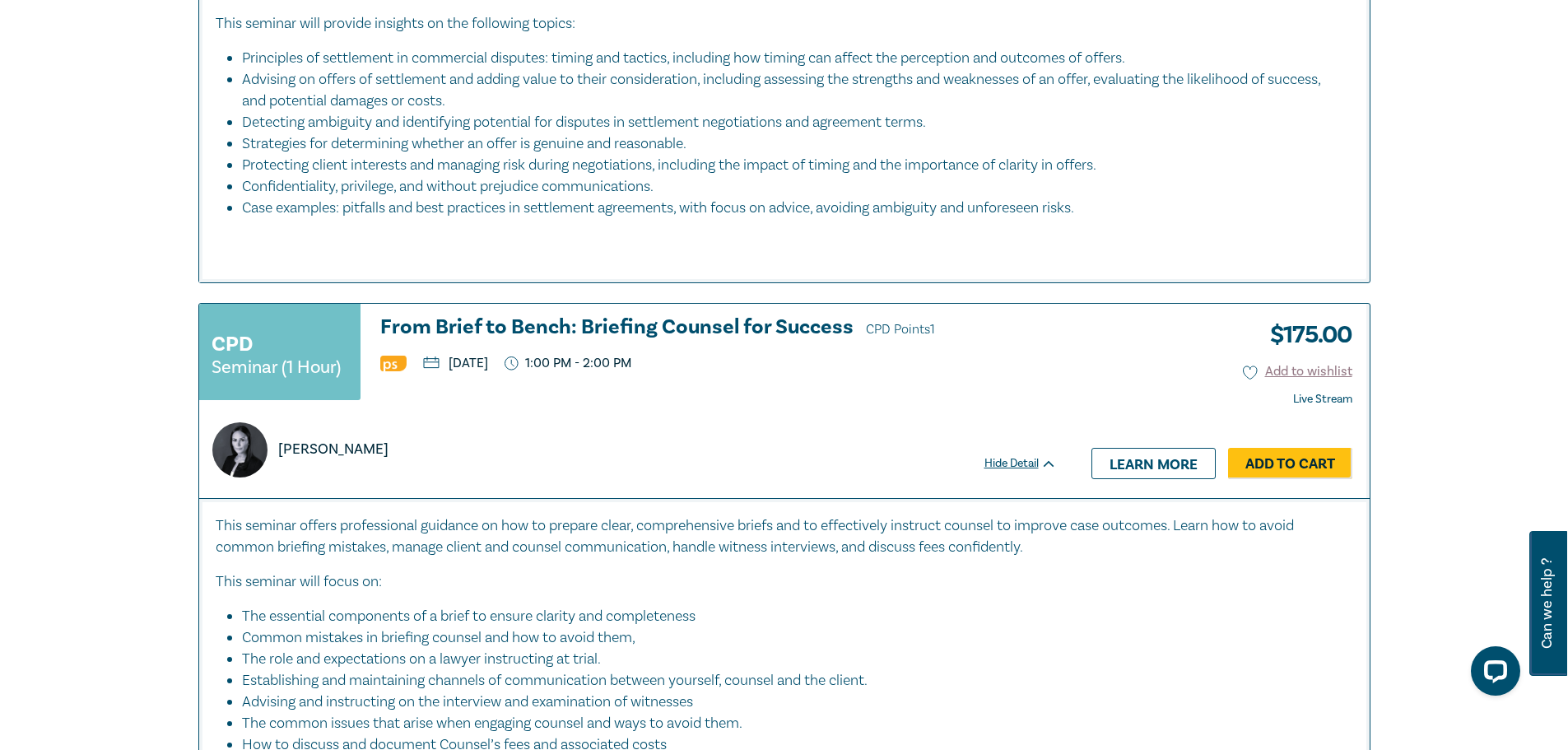
scroll to position [1757, 0]
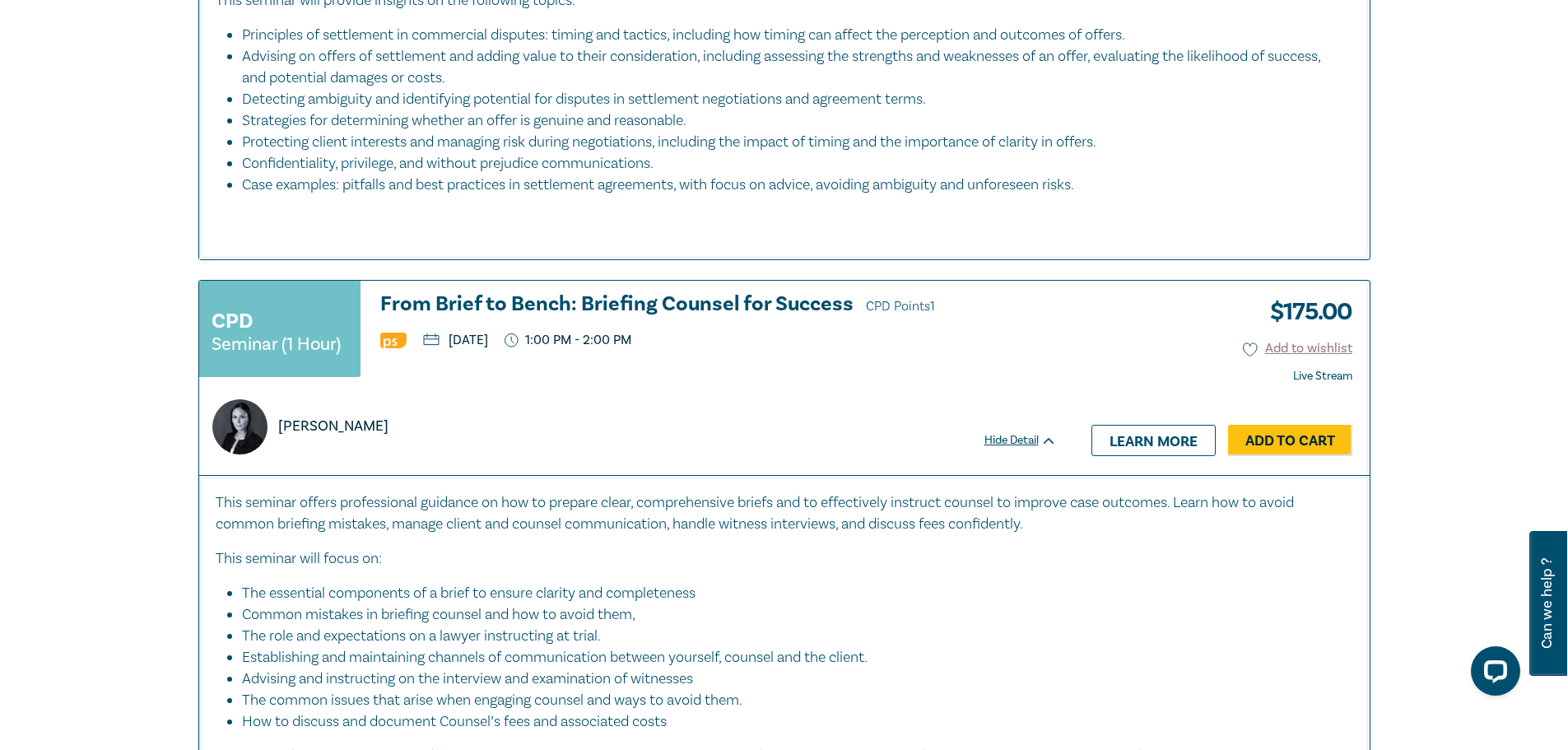
click at [701, 318] on h3 "From Brief to Bench: Briefing Counsel for Success CPD Points 1" at bounding box center [718, 305] width 676 height 25
